Goal: Information Seeking & Learning: Learn about a topic

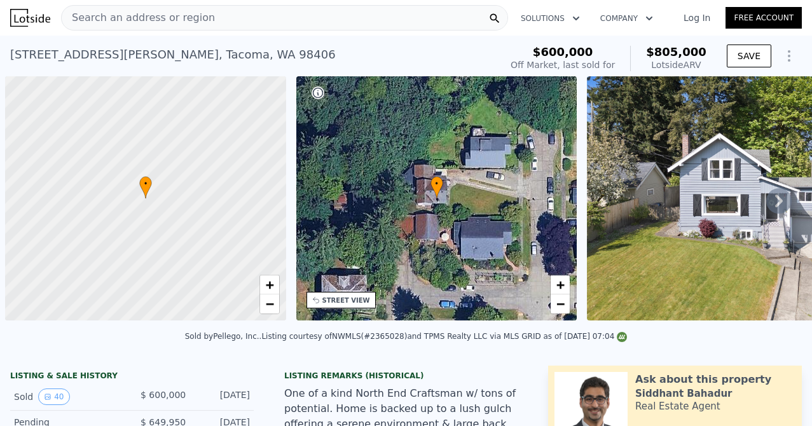
scroll to position [0, 5]
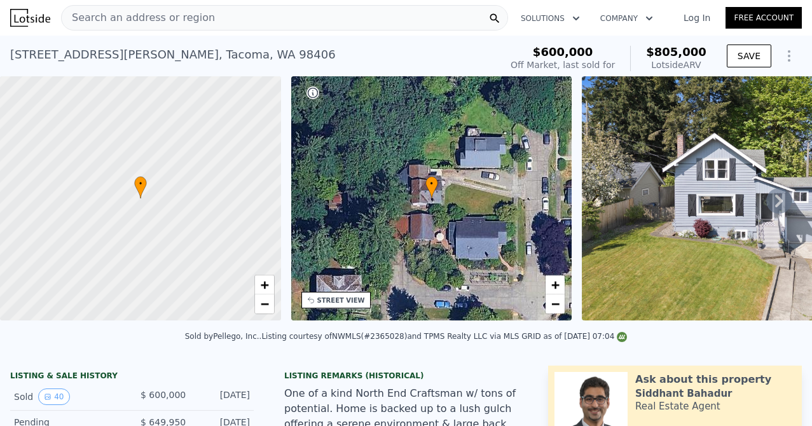
click at [139, 12] on span "Search an address or region" at bounding box center [138, 17] width 153 height 15
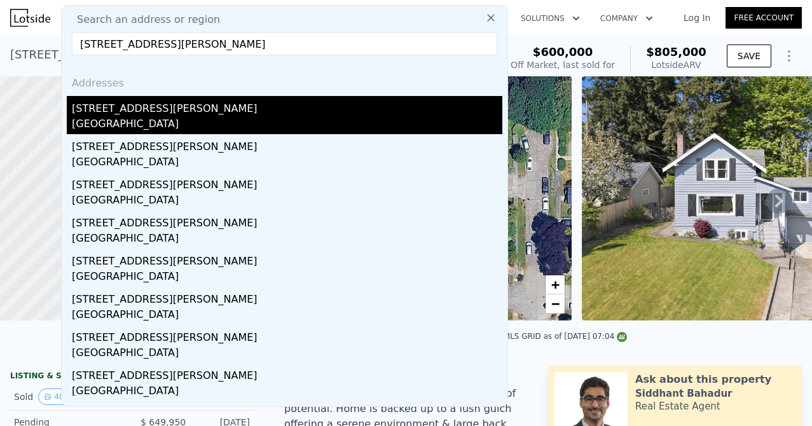
type input "[STREET_ADDRESS][PERSON_NAME]"
click at [123, 118] on div "[GEOGRAPHIC_DATA]" at bounding box center [287, 125] width 431 height 18
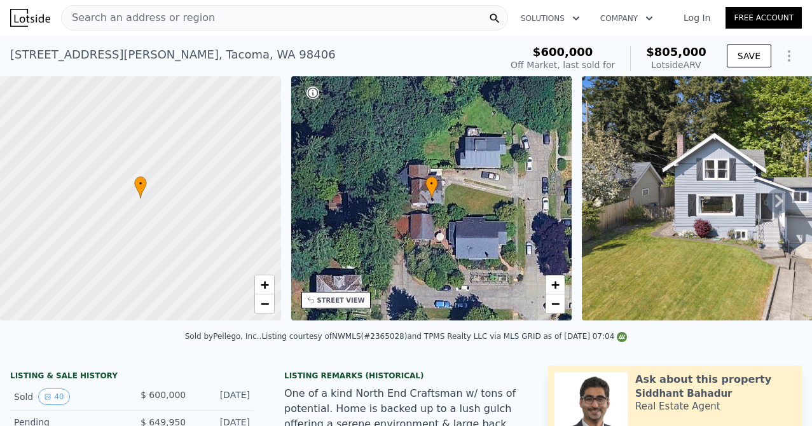
type input "3"
type input "4"
type input "1.5"
type input "1558"
type input "3738"
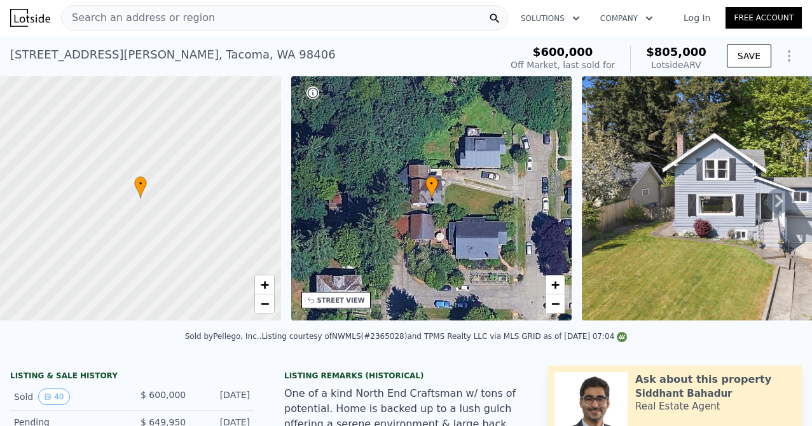
type input "4356"
type input "14418"
type input "$ 2,449,000"
type input "8"
type input "$ 438,104"
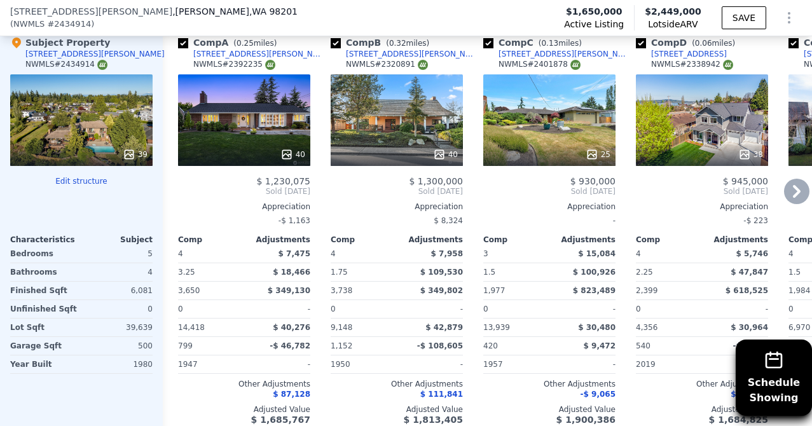
scroll to position [1438, 0]
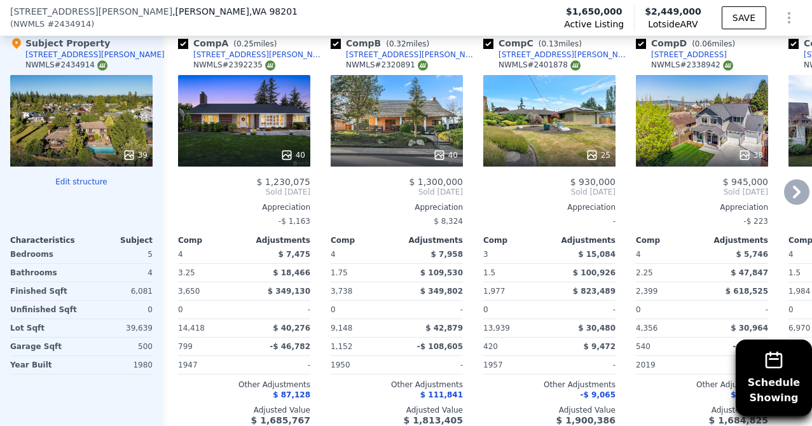
click at [784, 204] on icon at bounding box center [796, 191] width 25 height 25
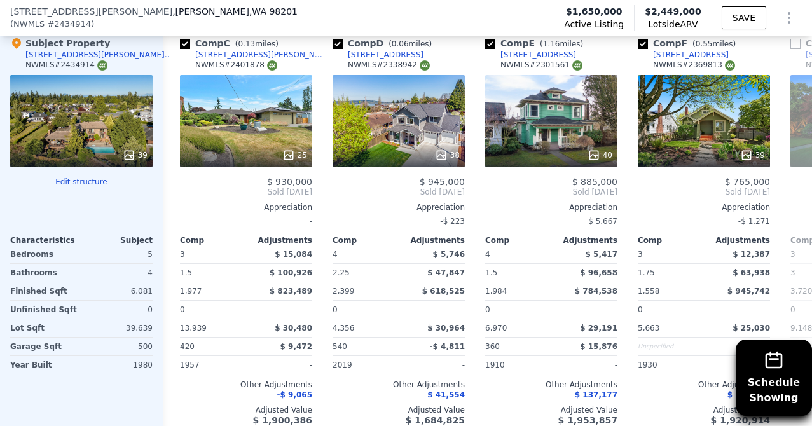
scroll to position [0, 305]
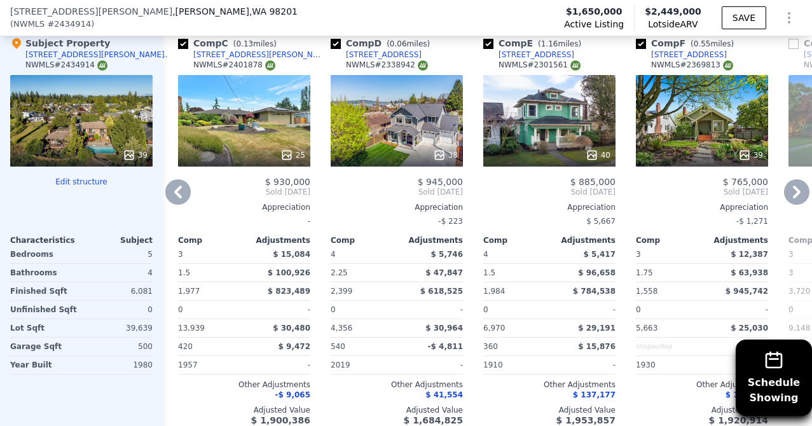
click at [784, 204] on icon at bounding box center [796, 191] width 25 height 25
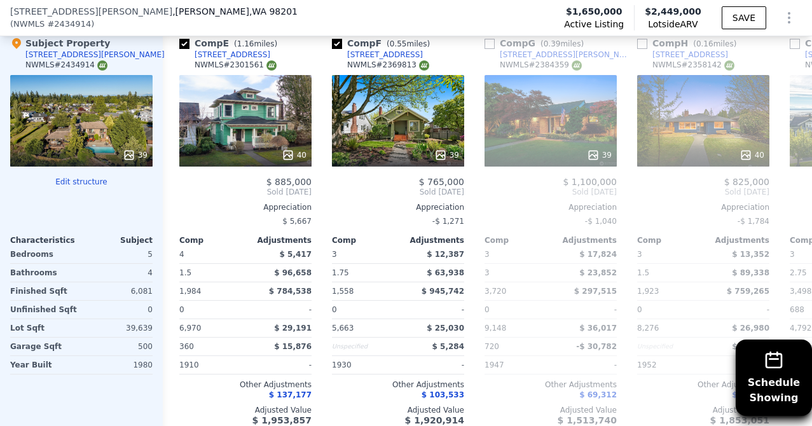
scroll to position [0, 611]
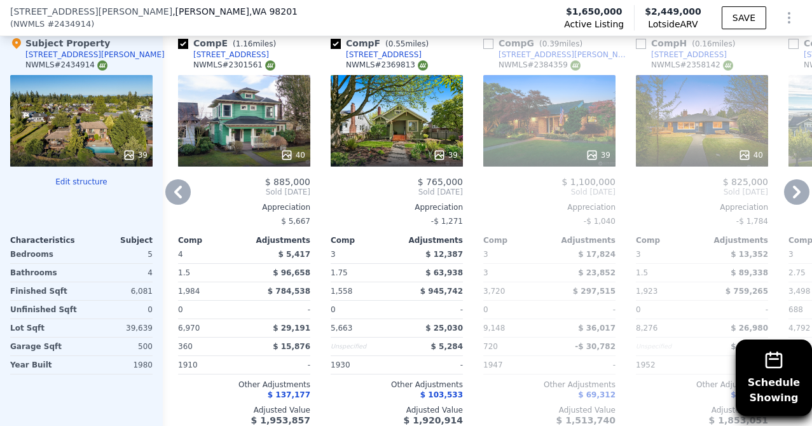
click at [784, 204] on icon at bounding box center [796, 191] width 25 height 25
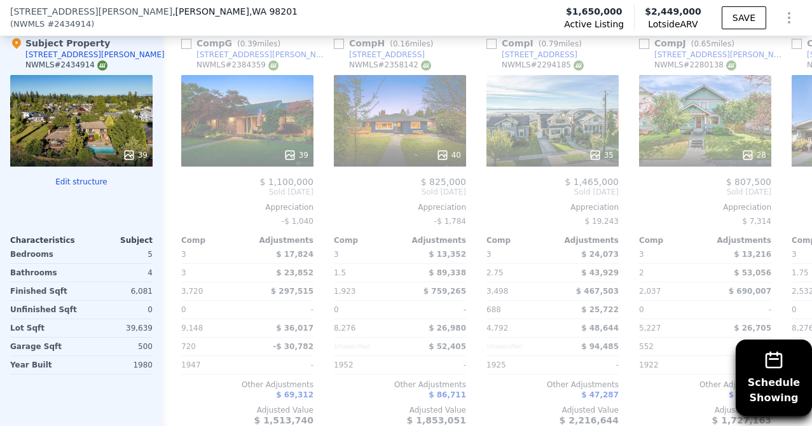
scroll to position [0, 916]
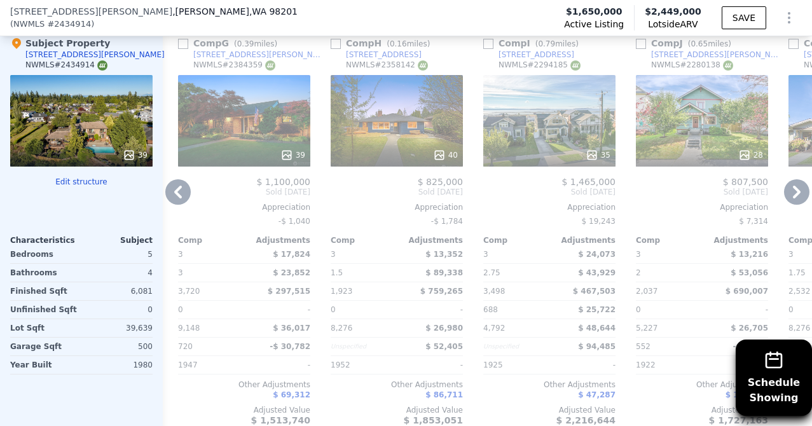
click at [794, 200] on icon at bounding box center [796, 191] width 25 height 25
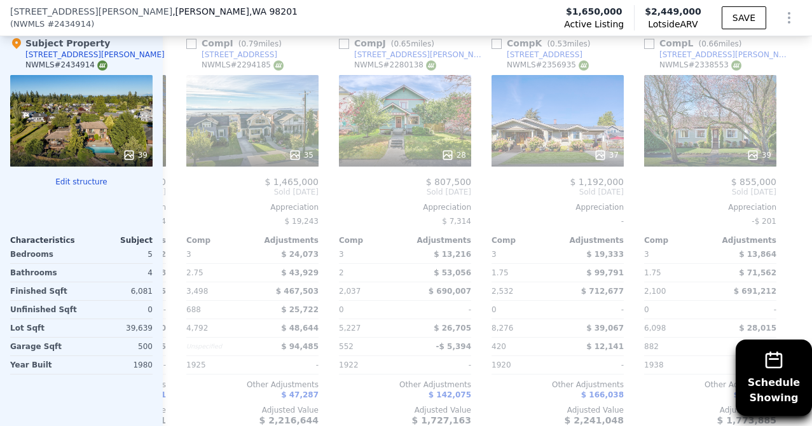
scroll to position [0, 1221]
click at [794, 200] on icon at bounding box center [796, 191] width 25 height 25
click at [180, 197] on icon at bounding box center [178, 192] width 8 height 13
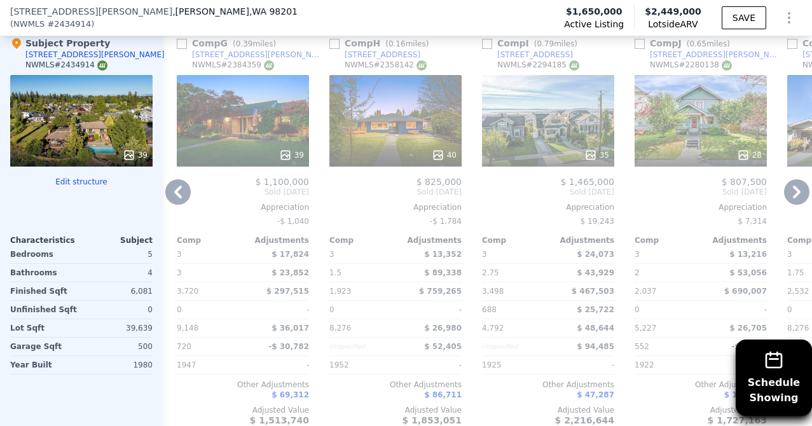
click at [180, 197] on icon at bounding box center [178, 192] width 8 height 13
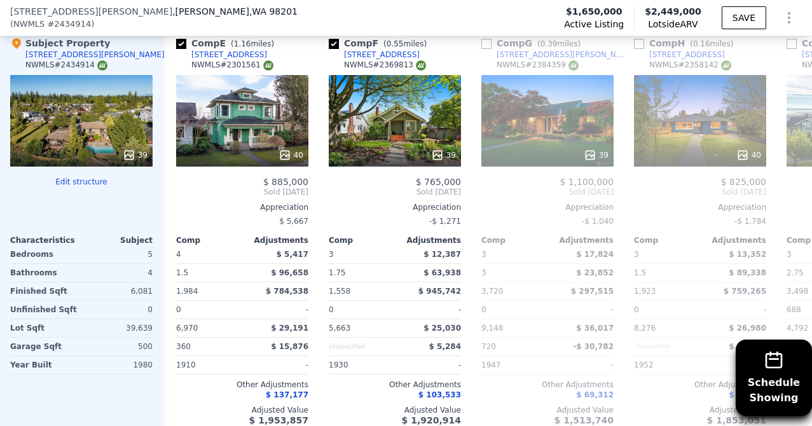
scroll to position [0, 612]
click at [180, 197] on div "Comp A ( 0.25 miles) [STREET_ADDRESS][PERSON_NAME] # 2392235 40 $ 1,230,075 Sol…" at bounding box center [487, 231] width 649 height 409
click at [180, 197] on icon at bounding box center [178, 192] width 8 height 13
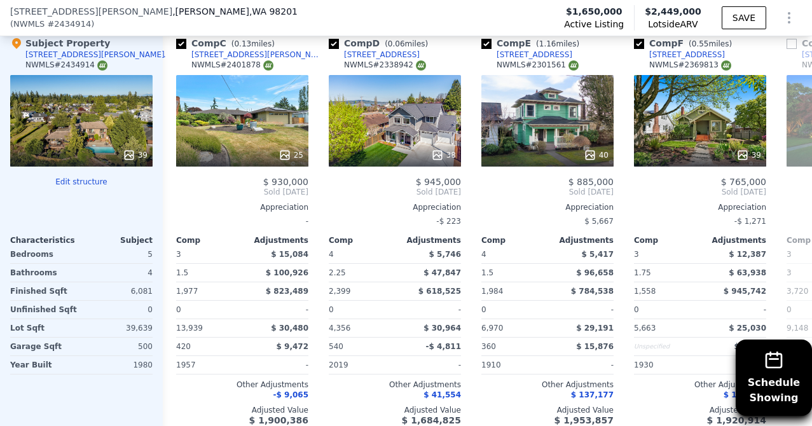
scroll to position [0, 307]
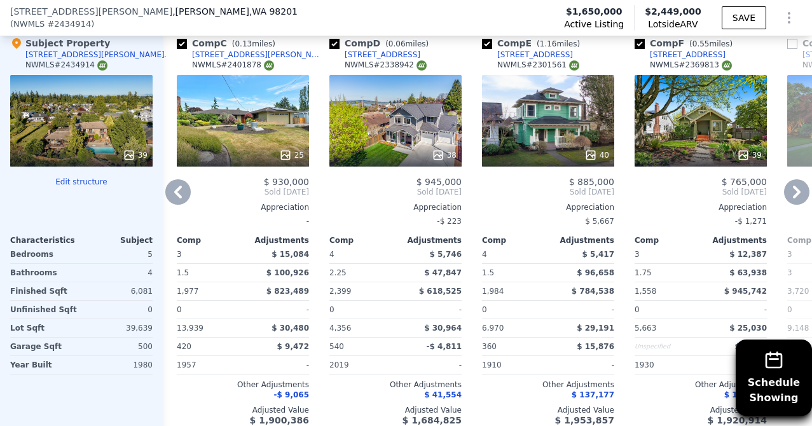
click at [176, 198] on icon at bounding box center [177, 191] width 25 height 25
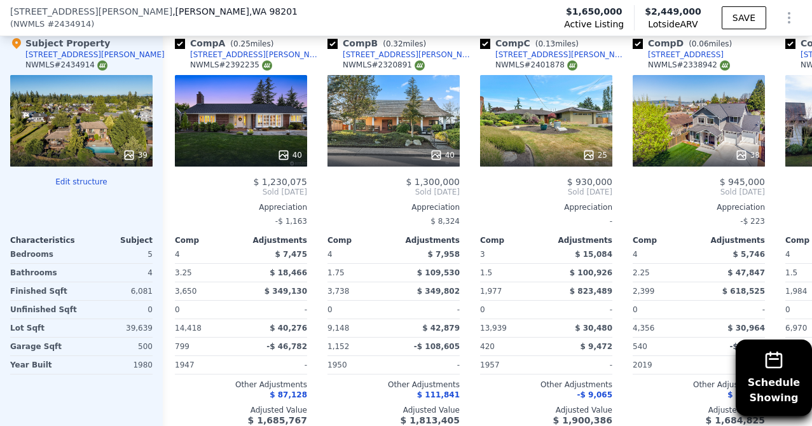
scroll to position [0, 1]
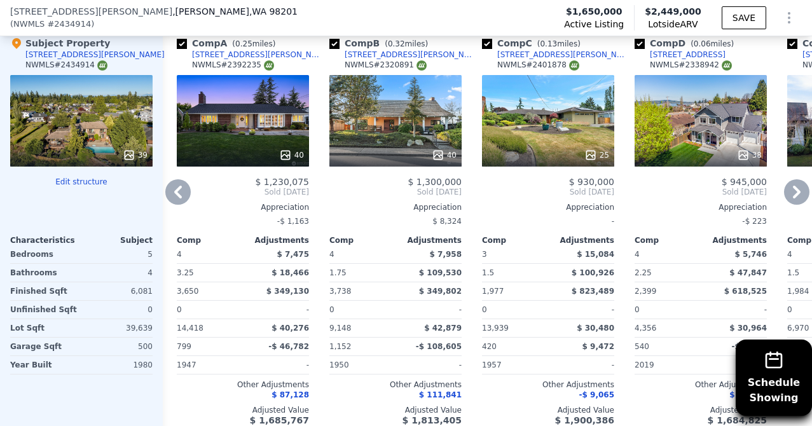
click at [208, 137] on div "40" at bounding box center [243, 121] width 132 height 92
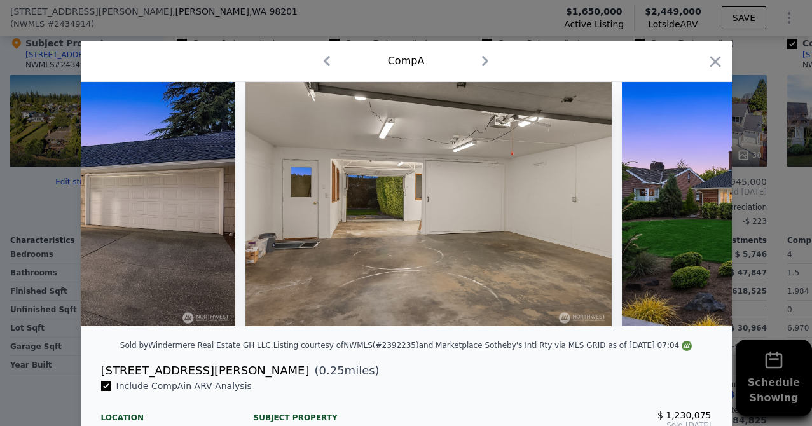
scroll to position [0, 13817]
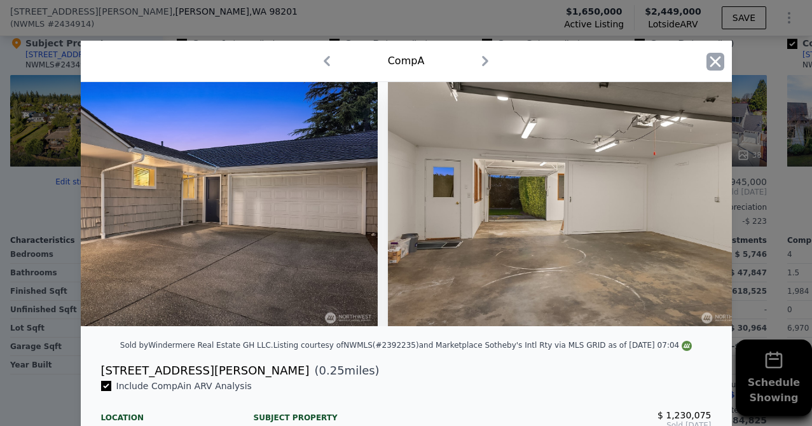
click at [711, 58] on icon "button" at bounding box center [716, 62] width 18 height 18
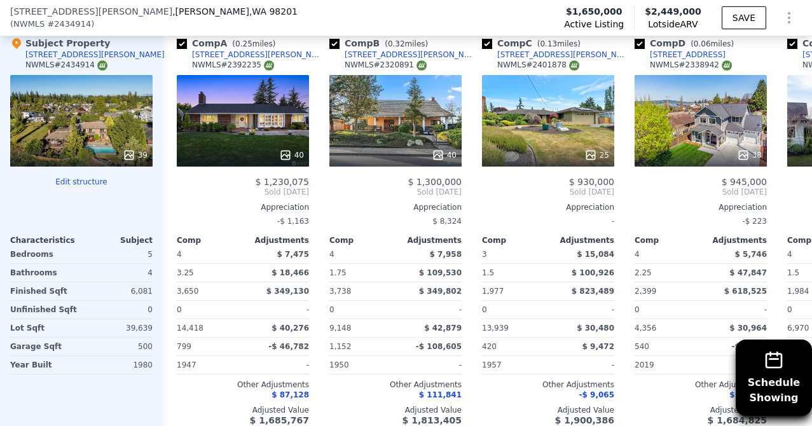
click at [108, 128] on div "39" at bounding box center [81, 121] width 142 height 92
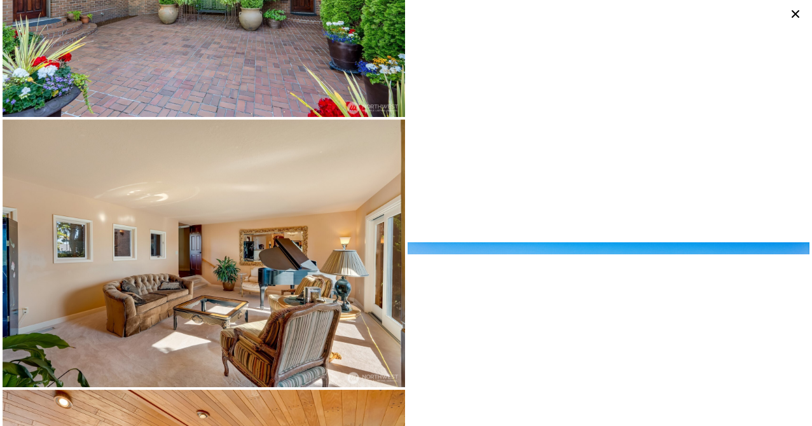
scroll to position [1289, 0]
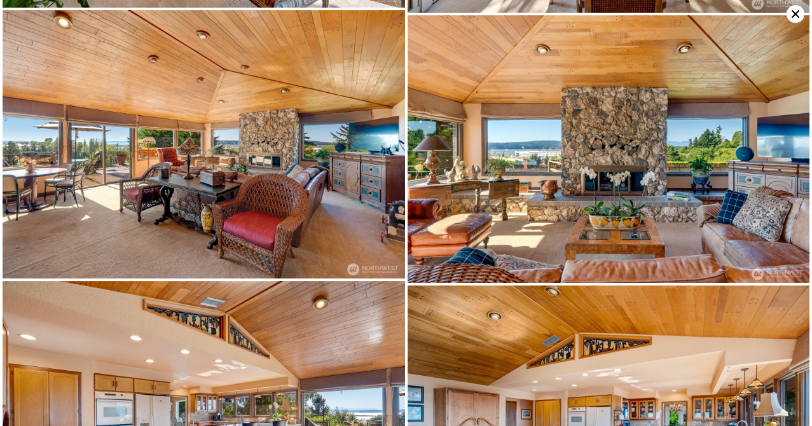
click at [212, 183] on img at bounding box center [204, 144] width 403 height 268
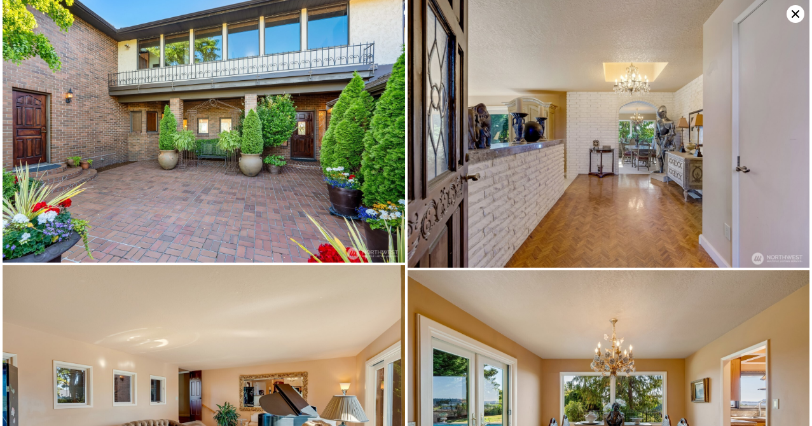
scroll to position [754, 0]
